Goal: Find contact information: Find contact information

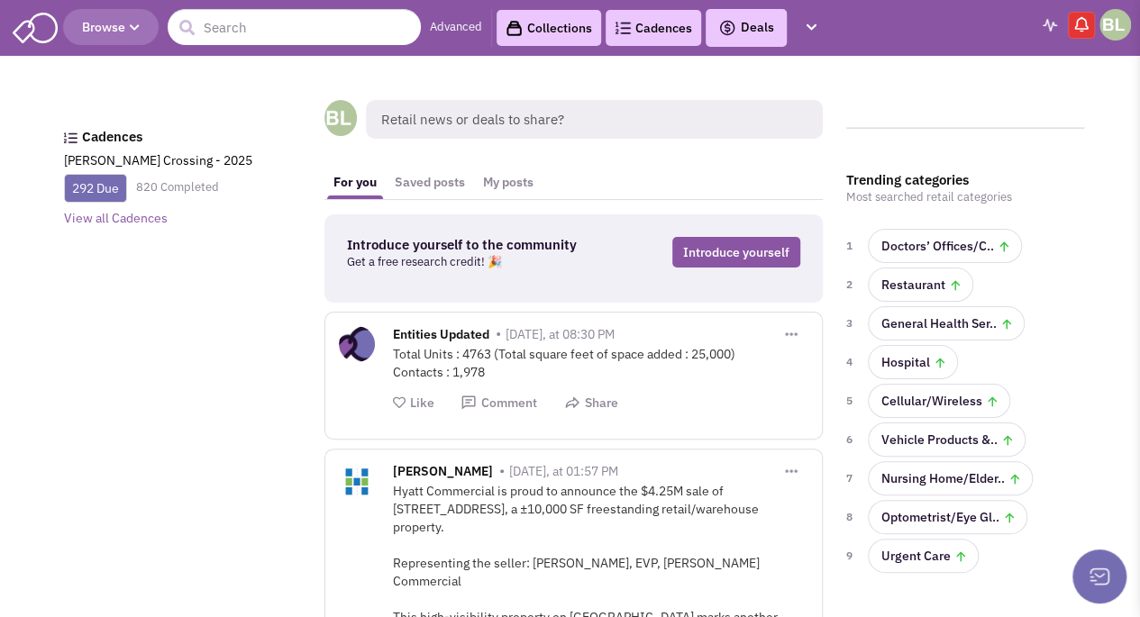
click at [478, 114] on span "Retail news or deals to share?" at bounding box center [594, 119] width 457 height 39
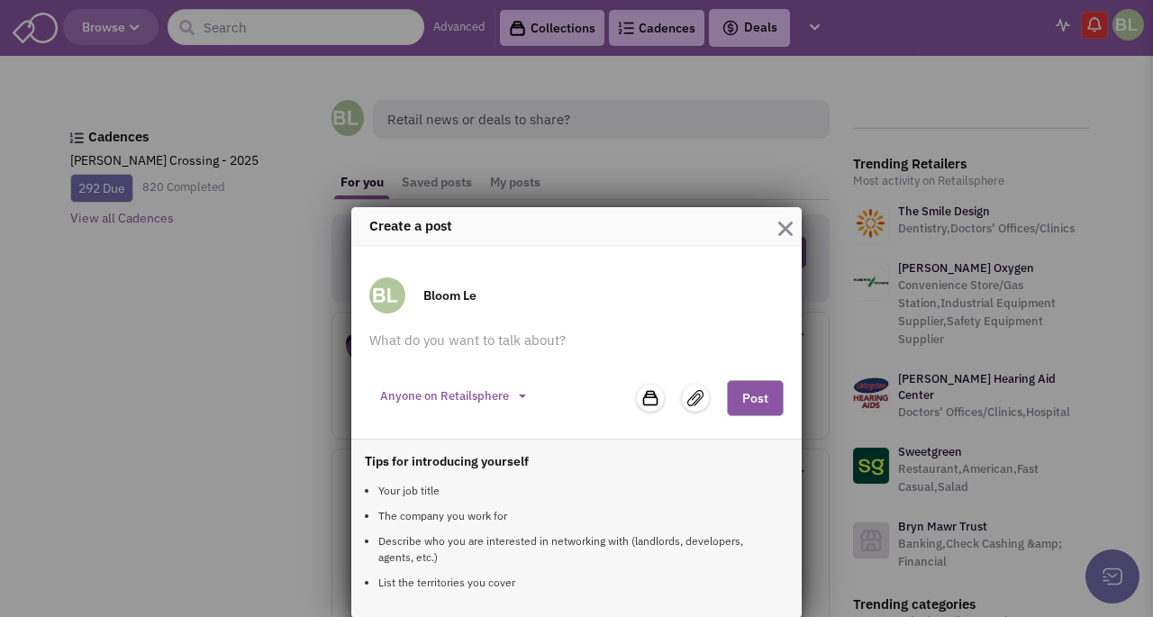
click at [285, 26] on div "Create a post Bloom Le Anyone on Retailsphere Private to my team 1 items" at bounding box center [576, 308] width 1153 height 617
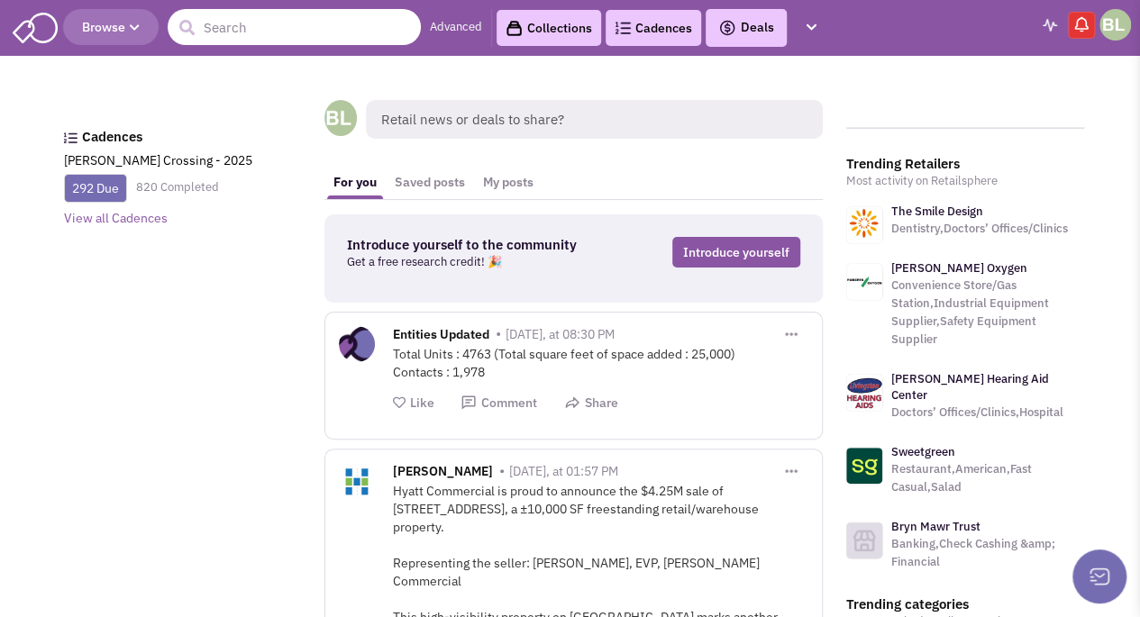
click at [285, 33] on input "text" at bounding box center [294, 27] width 253 height 36
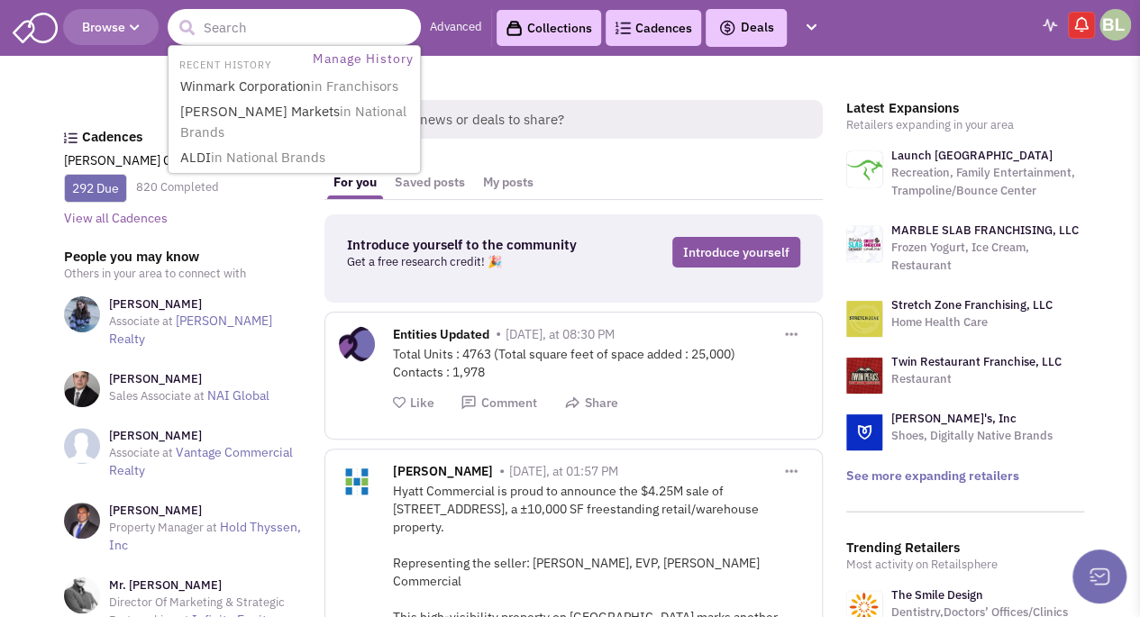
paste input "XL Parts"
type input "XL Parts"
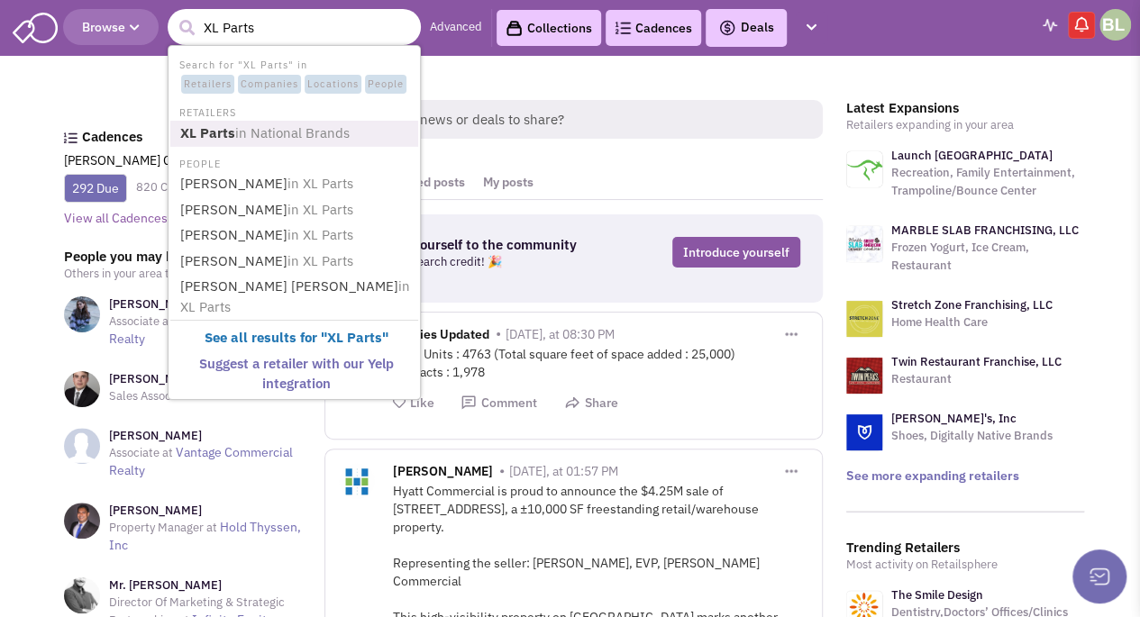
click at [328, 125] on span "in National Brands" at bounding box center [292, 132] width 114 height 17
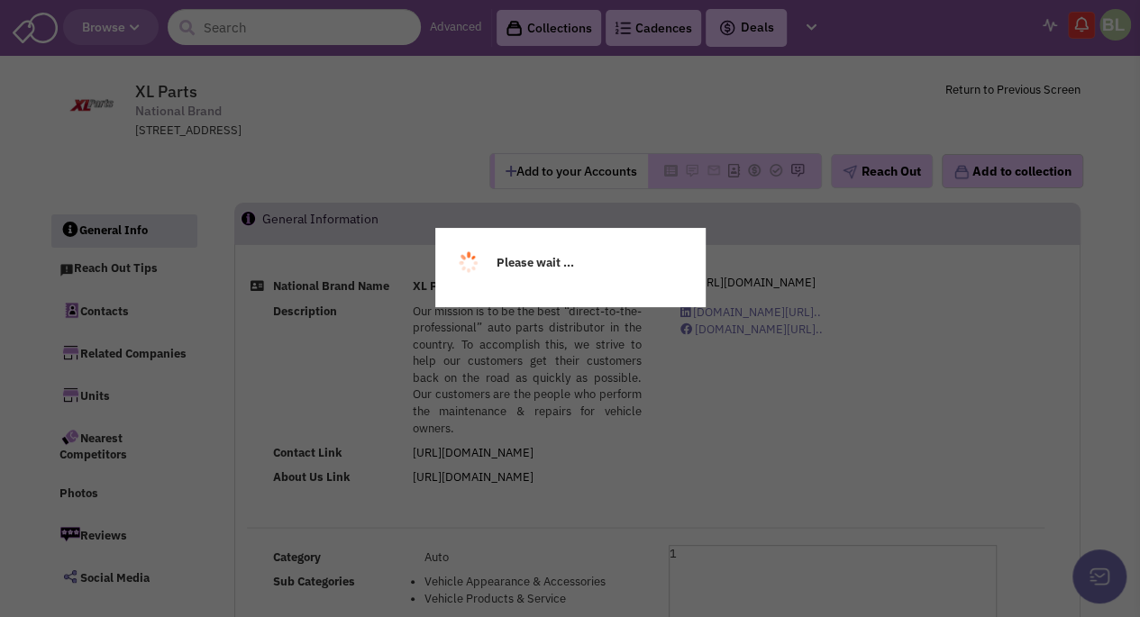
select select
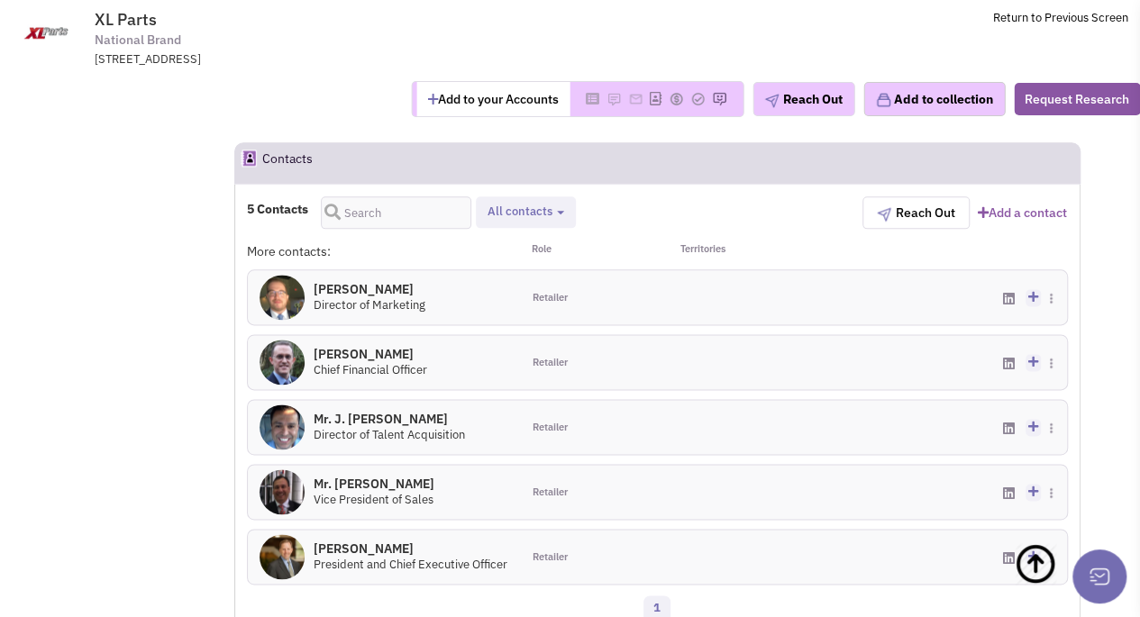
scroll to position [1081, 0]
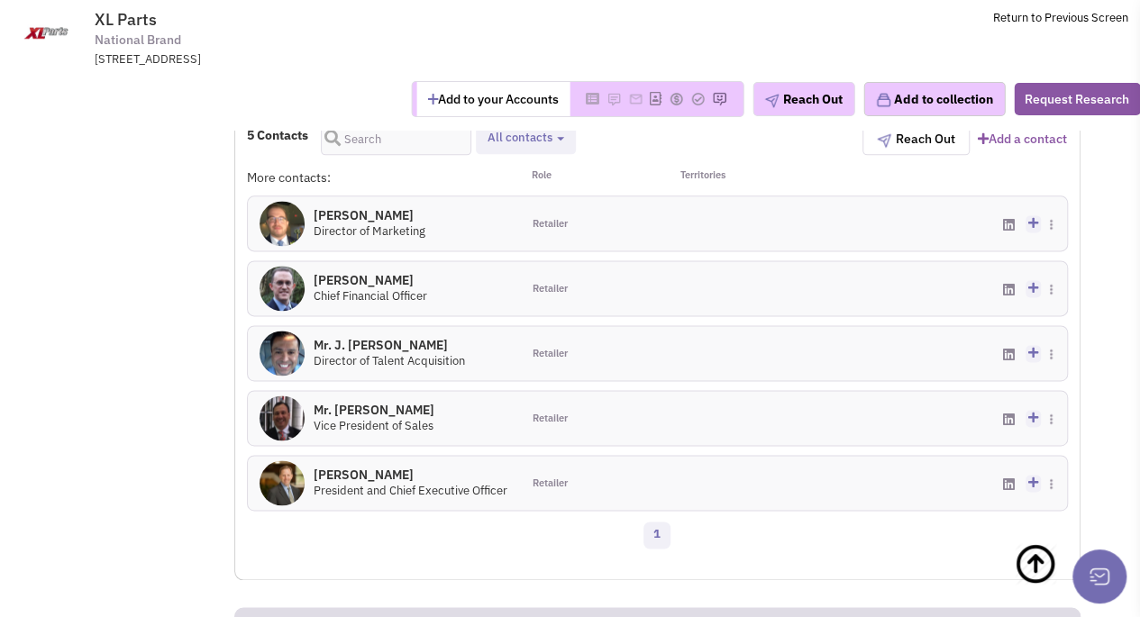
click at [382, 214] on h4 "[PERSON_NAME] 0" at bounding box center [370, 215] width 112 height 16
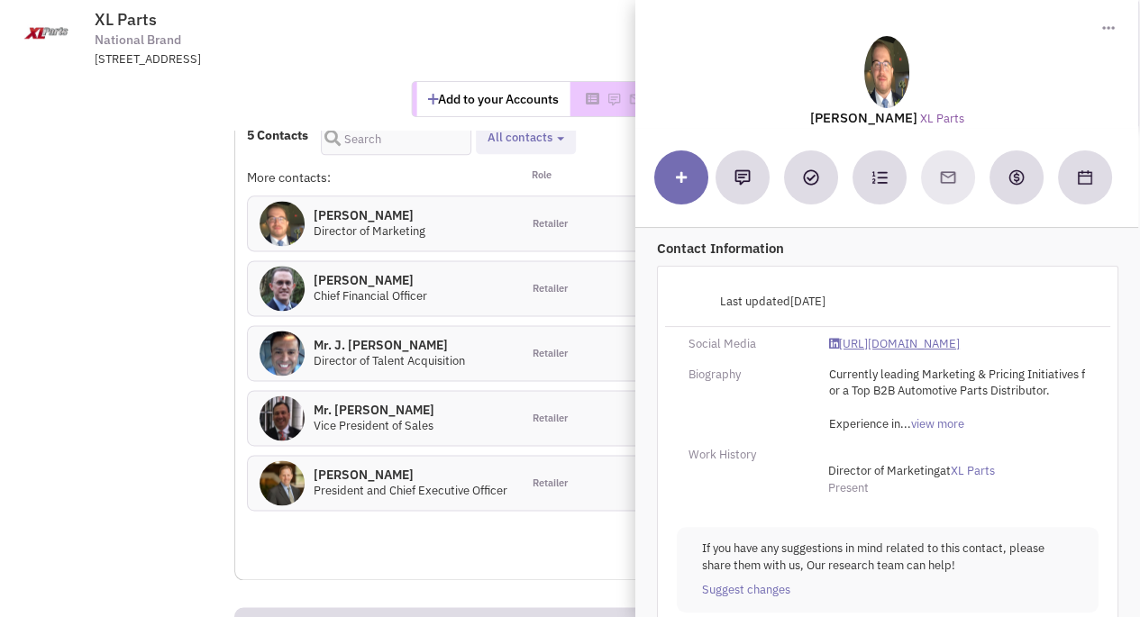
click at [960, 336] on link "[URL][DOMAIN_NAME]" at bounding box center [894, 344] width 131 height 17
